Goal: Task Accomplishment & Management: Manage account settings

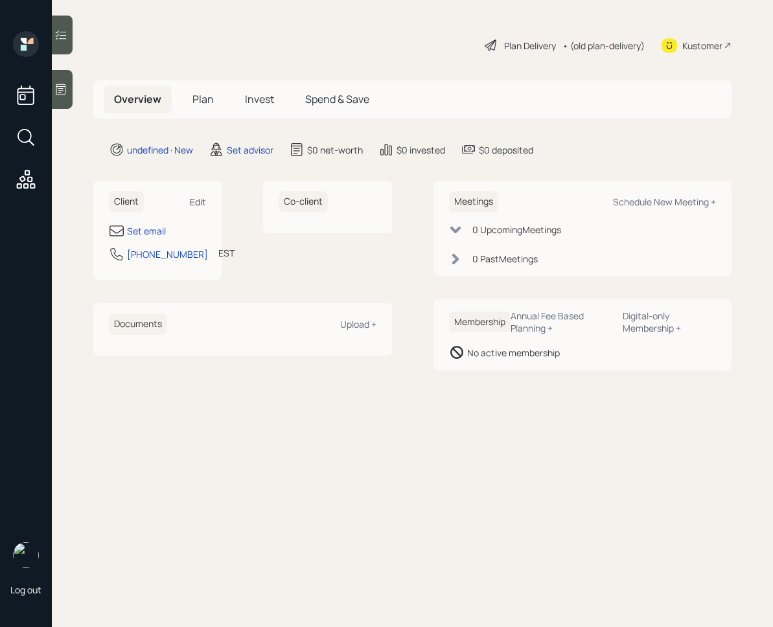
click at [205, 201] on div "Edit" at bounding box center [198, 202] width 16 height 12
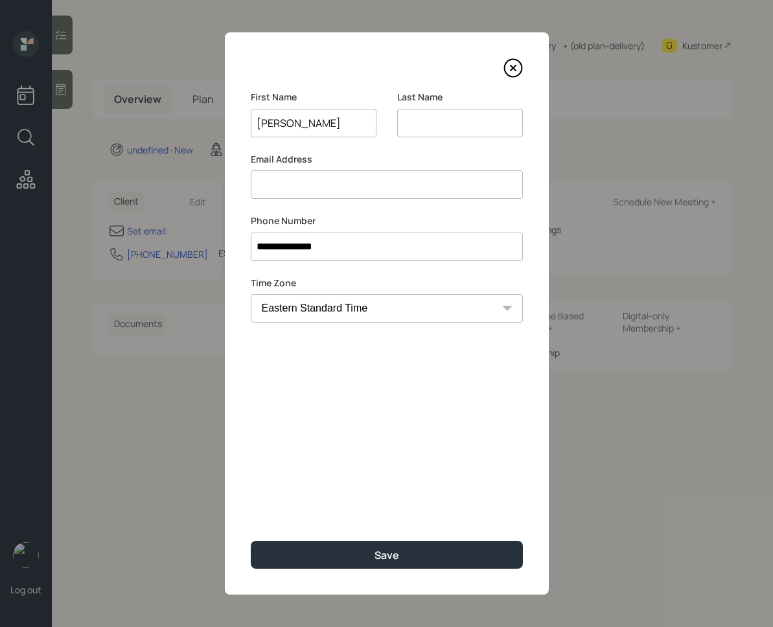
click at [301, 123] on input "[PERSON_NAME]" at bounding box center [314, 123] width 126 height 29
type input "[PERSON_NAME]"
click at [426, 119] on input at bounding box center [460, 123] width 126 height 29
paste input "[PERSON_NAME]"
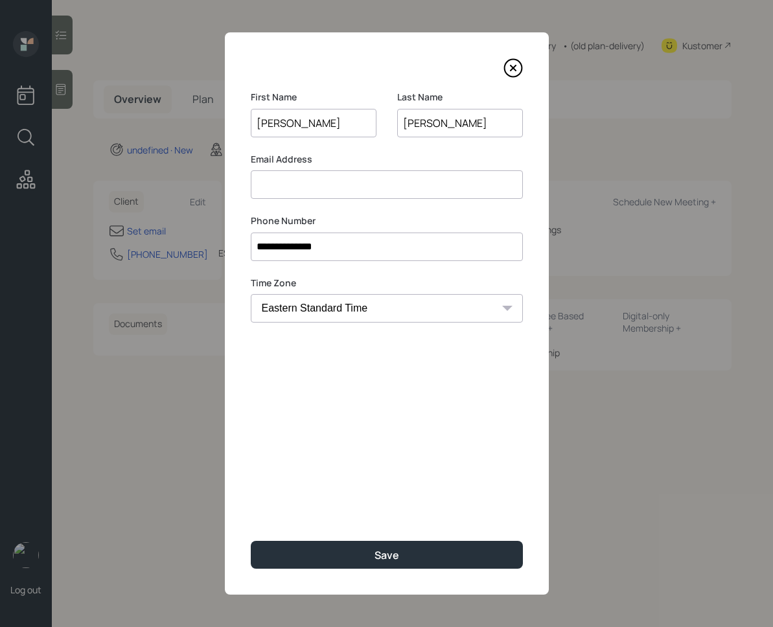
type input "[PERSON_NAME]"
click at [339, 183] on input at bounding box center [387, 184] width 272 height 29
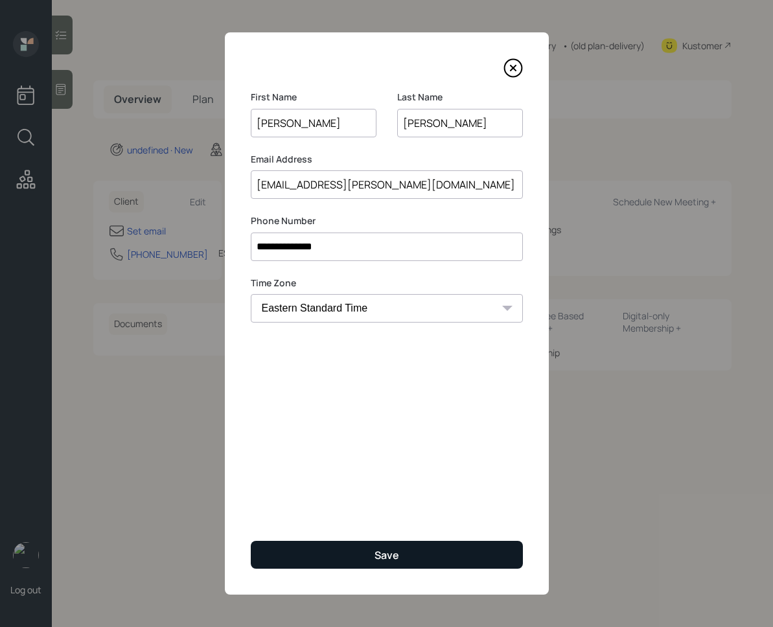
type input "kevin1.mack@gmail.com"
click at [358, 554] on button "Save" at bounding box center [387, 555] width 272 height 28
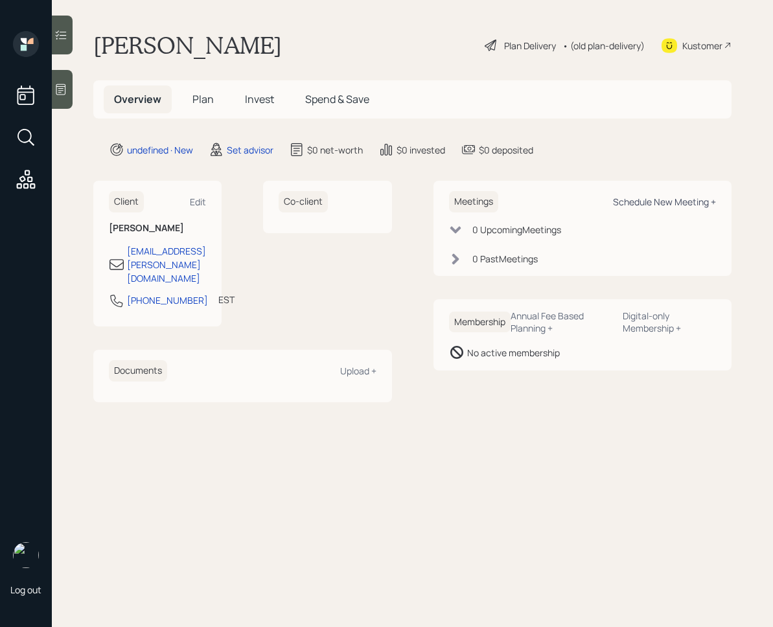
click at [681, 203] on div "Schedule New Meeting +" at bounding box center [664, 202] width 103 height 12
select select "round-robin"
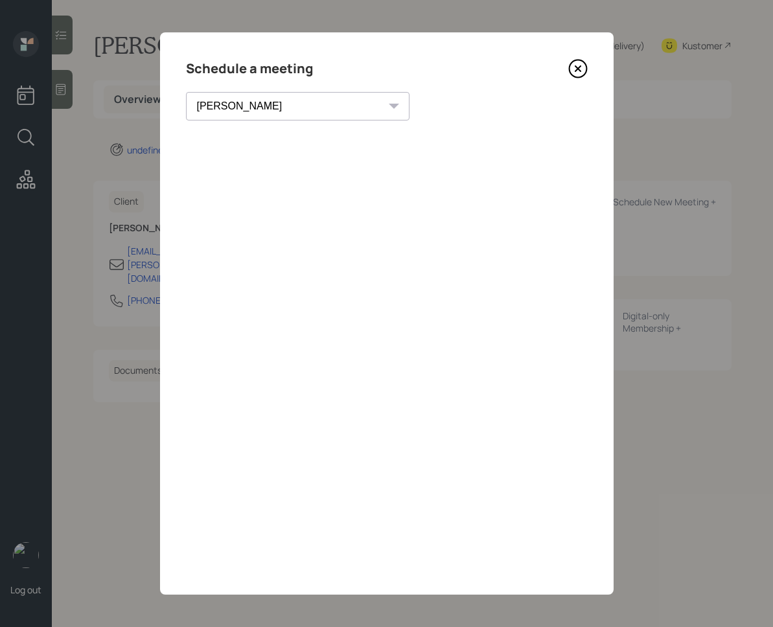
click at [573, 71] on icon at bounding box center [577, 68] width 19 height 19
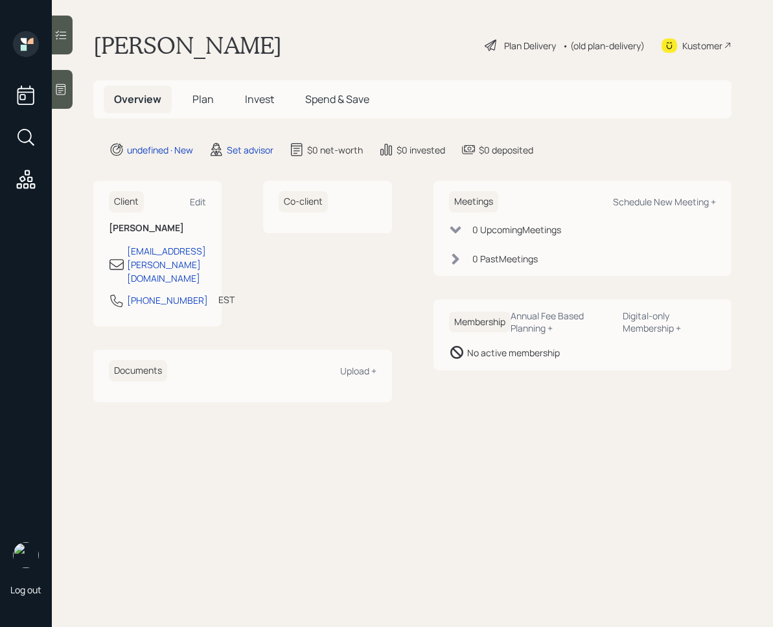
click at [58, 97] on div at bounding box center [62, 89] width 21 height 39
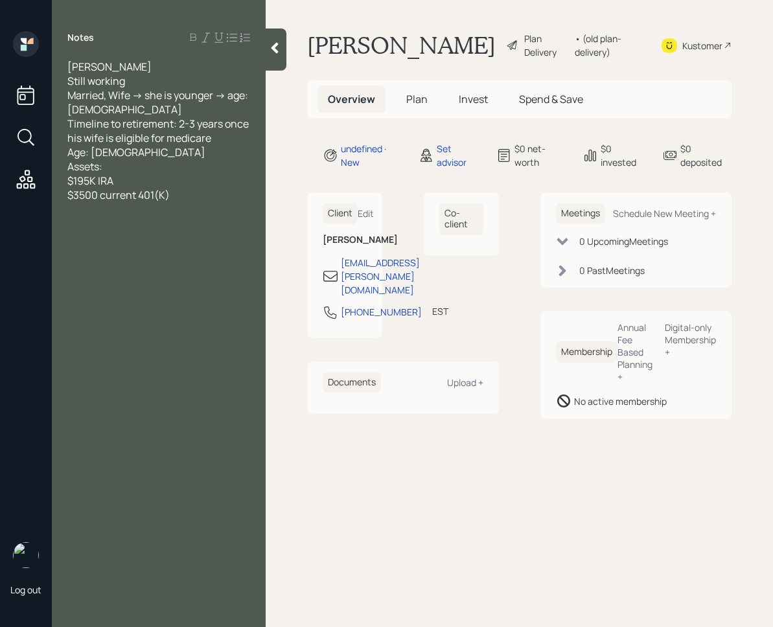
click at [279, 50] on icon at bounding box center [274, 47] width 13 height 13
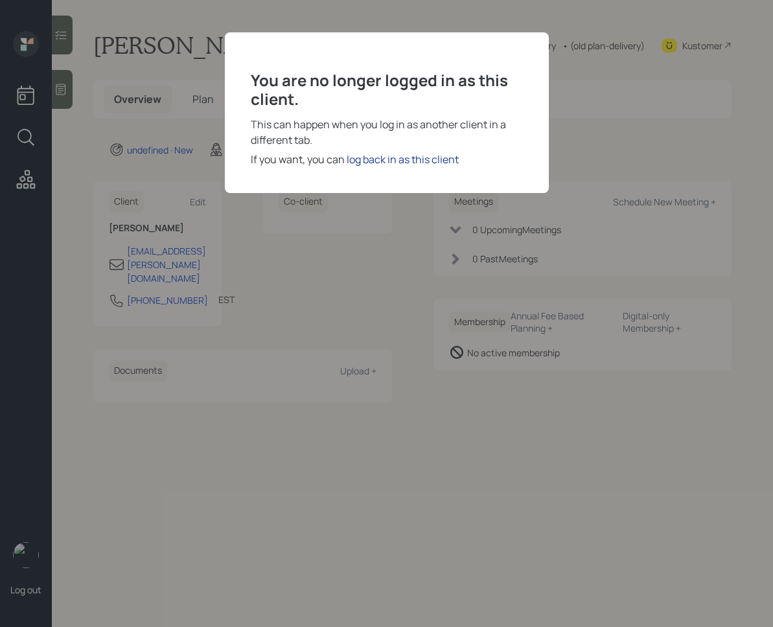
click at [394, 154] on div "log back in as this client" at bounding box center [403, 160] width 112 height 16
